Goal: Information Seeking & Learning: Check status

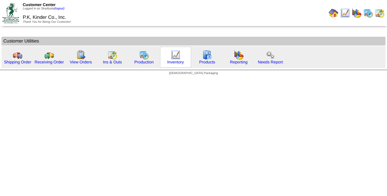
click at [172, 59] on img at bounding box center [176, 55] width 10 height 10
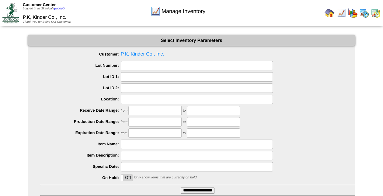
scroll to position [44, 0]
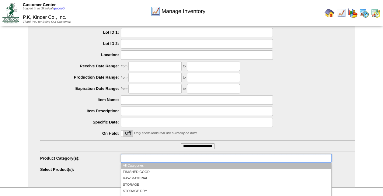
click at [159, 158] on input "text" at bounding box center [141, 159] width 39 height 8
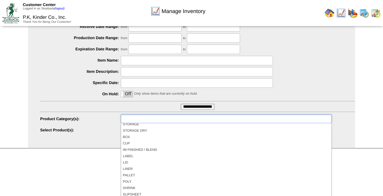
scroll to position [36, 0]
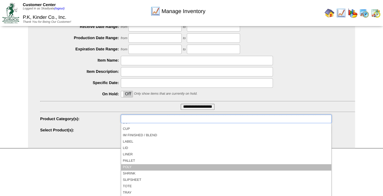
click at [147, 168] on li "POLY" at bounding box center [226, 167] width 210 height 6
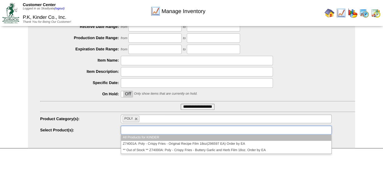
click at [164, 133] on ul at bounding box center [226, 130] width 211 height 9
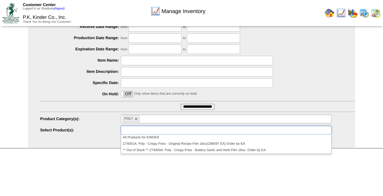
type input "**********"
click at [145, 157] on html "Customer Center Logged in as Skadiyala (logout) P.K, Kinder Co., Inc. Thank You…" at bounding box center [191, 36] width 383 height 241
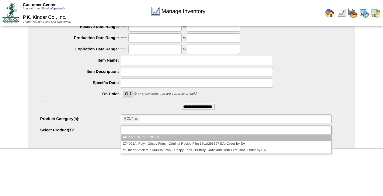
click at [159, 131] on input "text" at bounding box center [141, 130] width 39 height 8
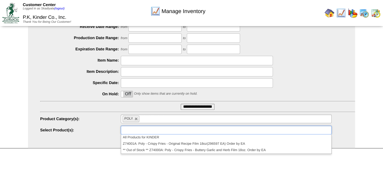
type input "**********"
click at [110, 157] on html "Customer Center Logged in as Skadiyala (logout) P.K, Kinder Co., Inc. Thank You…" at bounding box center [191, 36] width 383 height 241
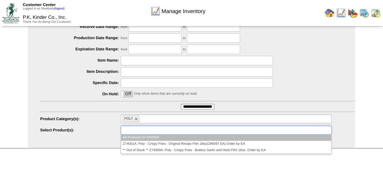
click at [265, 128] on ul at bounding box center [226, 130] width 211 height 9
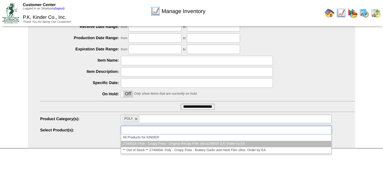
click at [237, 146] on li "Z74001A: Poly - Crispy Fries - Original Recipe Film 18oz(296597 EA) Order by EA" at bounding box center [226, 144] width 210 height 6
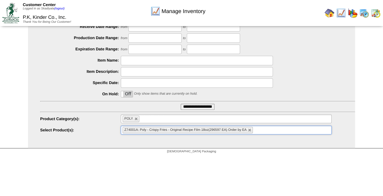
click at [270, 133] on ul "Z74001A: Poly - Crispy Fries - Original Recipe Film 18oz(296597 EA) Order by EA" at bounding box center [226, 130] width 211 height 9
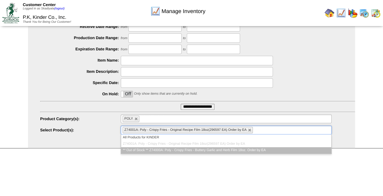
click at [256, 151] on li "** Out of Stock ** Z74000A: Poly - Crispy Fries - Buttery Garlic and Herb Film …" at bounding box center [226, 150] width 210 height 6
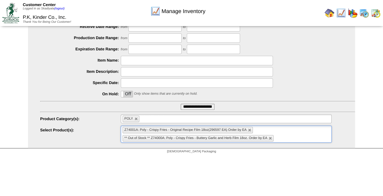
click at [256, 157] on html "Customer Center Logged in as Skadiyala (logout) P.K, Kinder Co., Inc. Thank You…" at bounding box center [191, 36] width 383 height 241
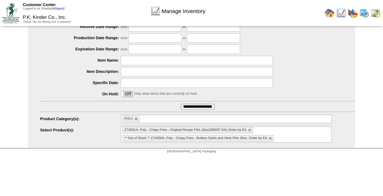
click at [305, 61] on div at bounding box center [197, 60] width 315 height 9
